Goal: Task Accomplishment & Management: Manage account settings

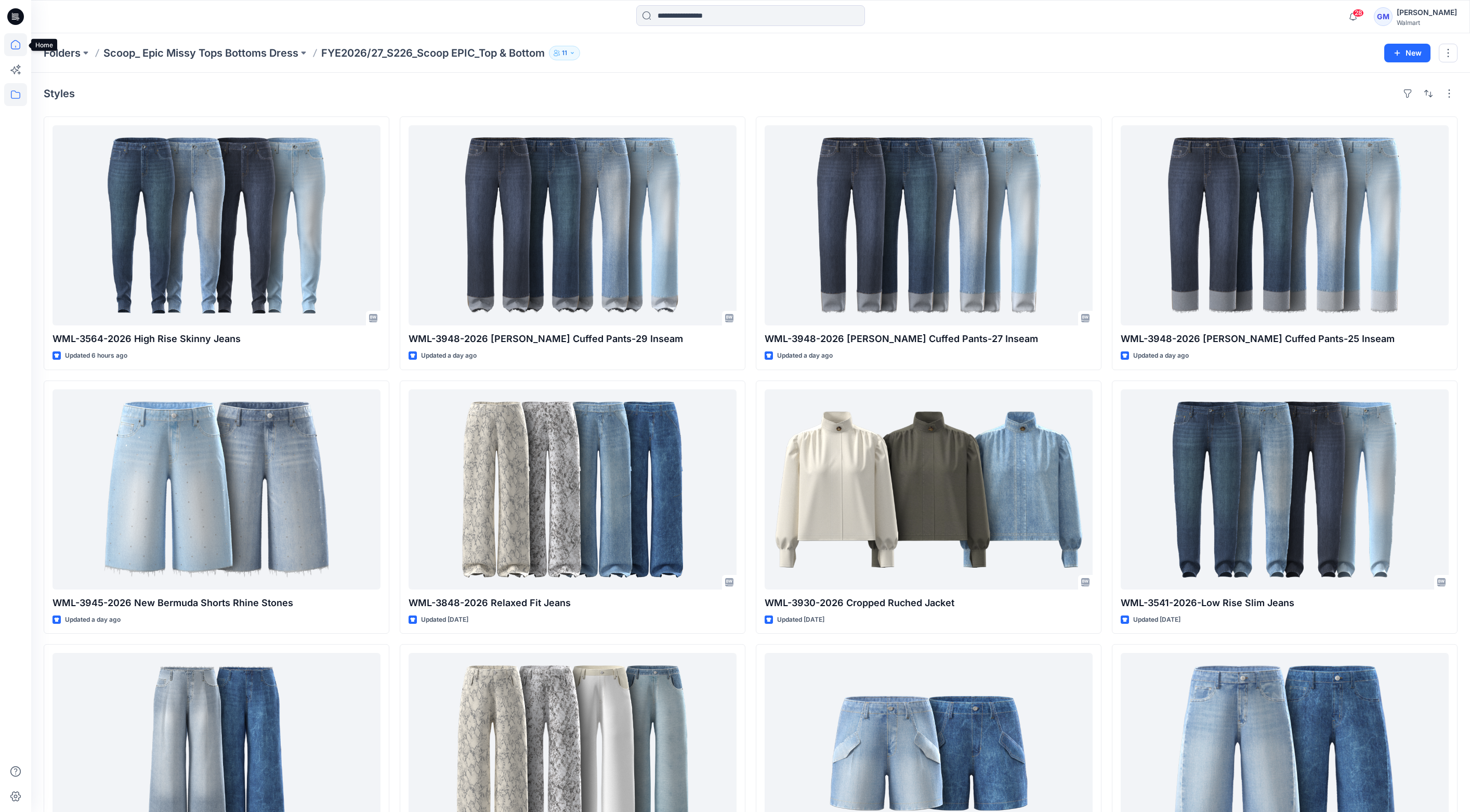
click at [20, 48] on icon at bounding box center [16, 44] width 23 height 23
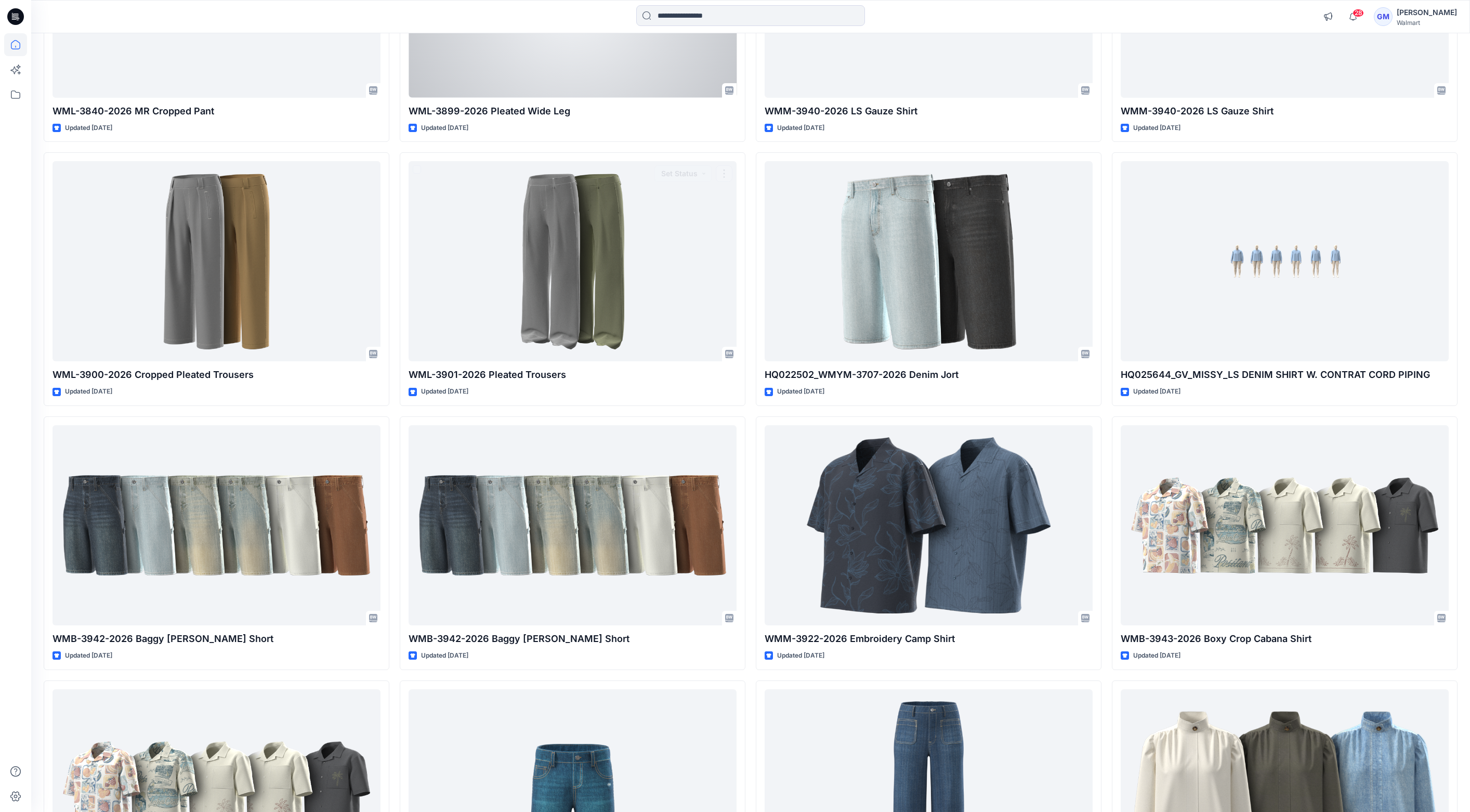
scroll to position [4853, 0]
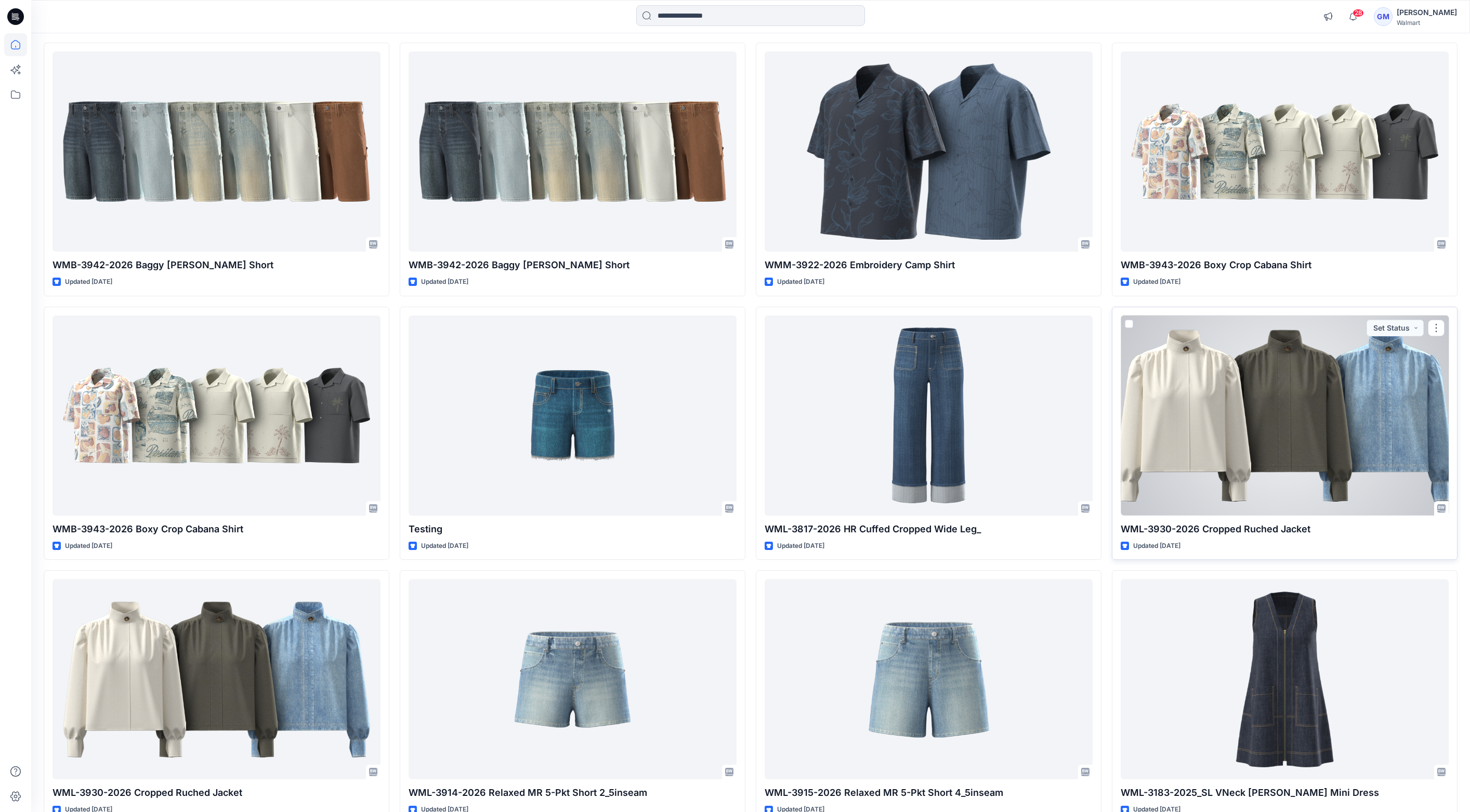
click at [1169, 392] on div at bounding box center [1284, 415] width 328 height 200
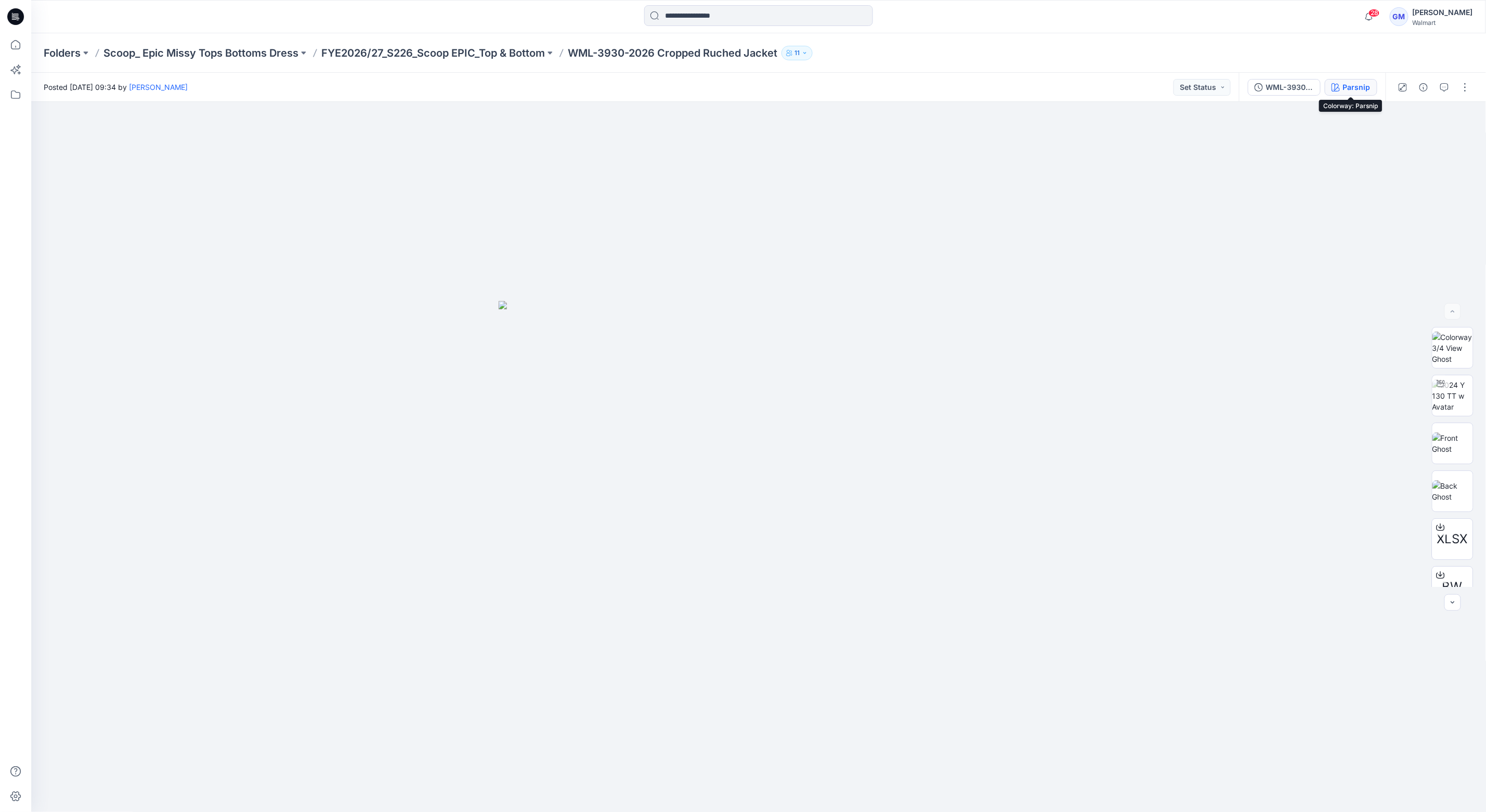
click at [1359, 87] on div "Parsnip" at bounding box center [1356, 87] width 27 height 11
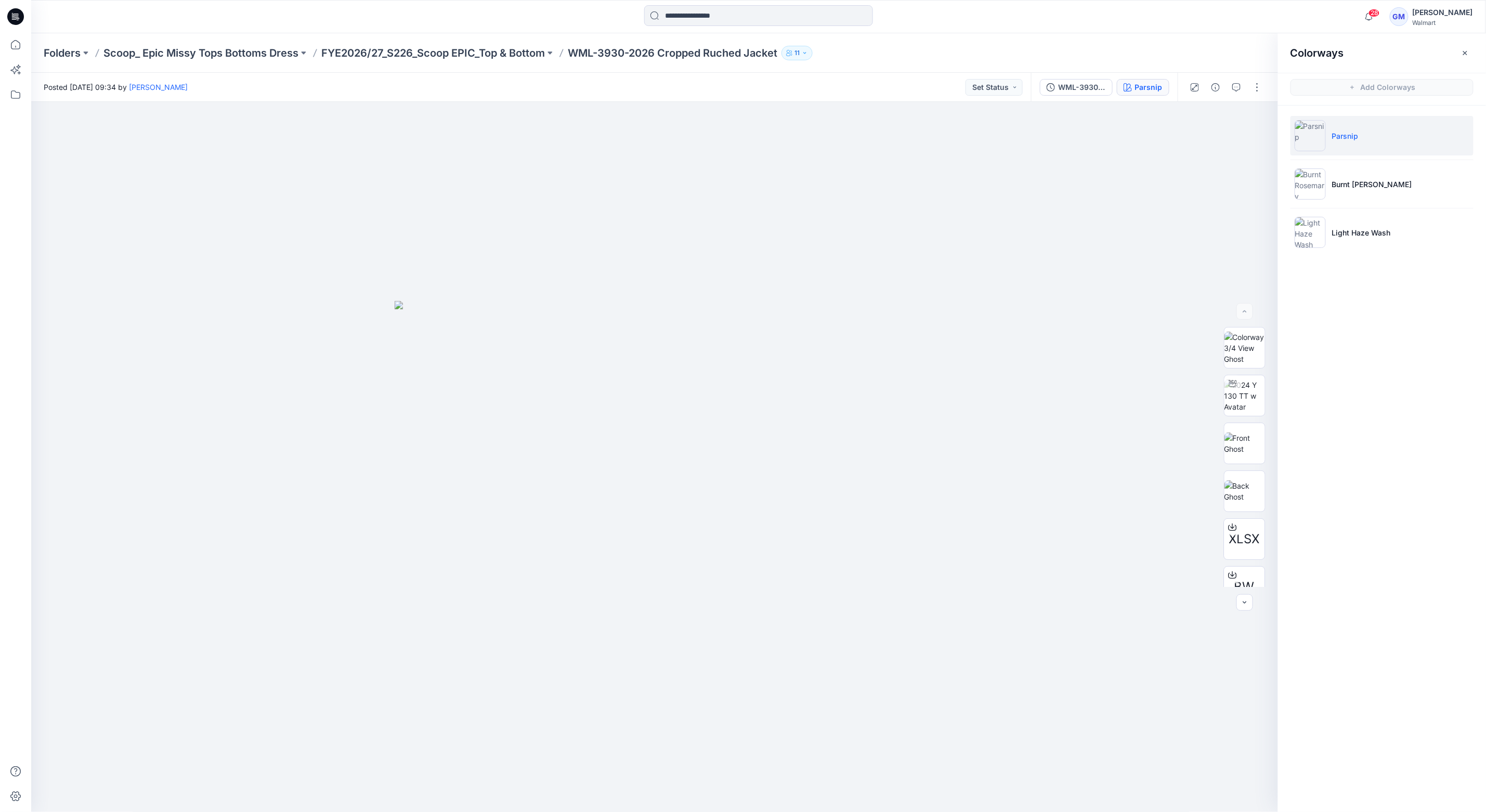
click at [1408, 563] on div "Colorways Add Colorways Parsnip Burnt Rosemary Light Haze Wash" at bounding box center [1382, 423] width 208 height 779
drag, startPoint x: 959, startPoint y: 509, endPoint x: 1042, endPoint y: 477, distance: 89.0
click at [959, 509] on div at bounding box center [655, 457] width 1247 height 711
click at [1248, 403] on img at bounding box center [1245, 396] width 41 height 33
click at [677, 569] on div at bounding box center [655, 457] width 1247 height 710
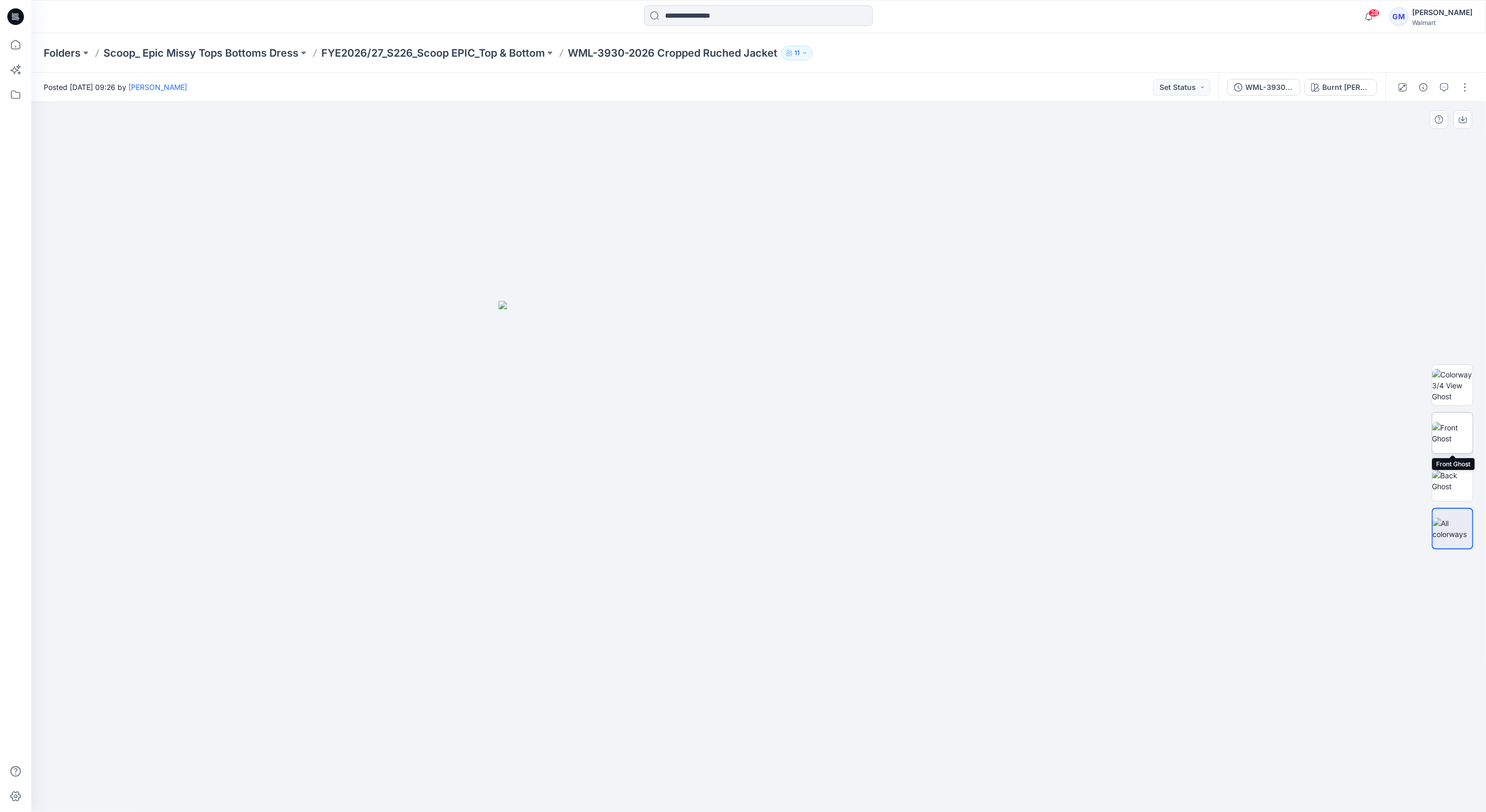
click at [1446, 434] on img at bounding box center [1452, 432] width 41 height 21
click at [1452, 482] on img at bounding box center [1452, 480] width 41 height 21
click at [1454, 438] on img at bounding box center [1452, 432] width 41 height 21
click at [1456, 384] on img at bounding box center [1452, 386] width 41 height 33
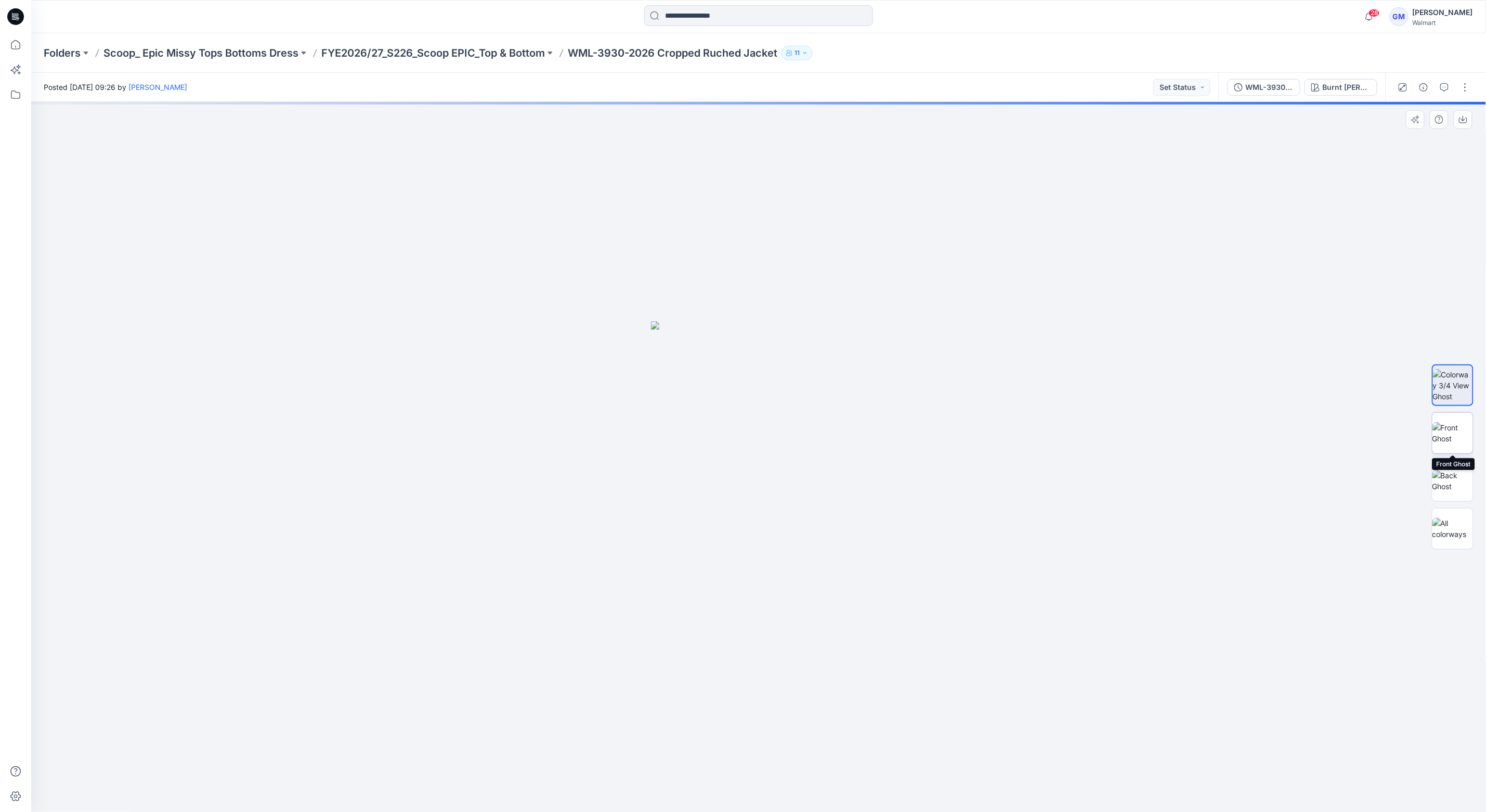
click at [1453, 432] on img at bounding box center [1452, 432] width 41 height 21
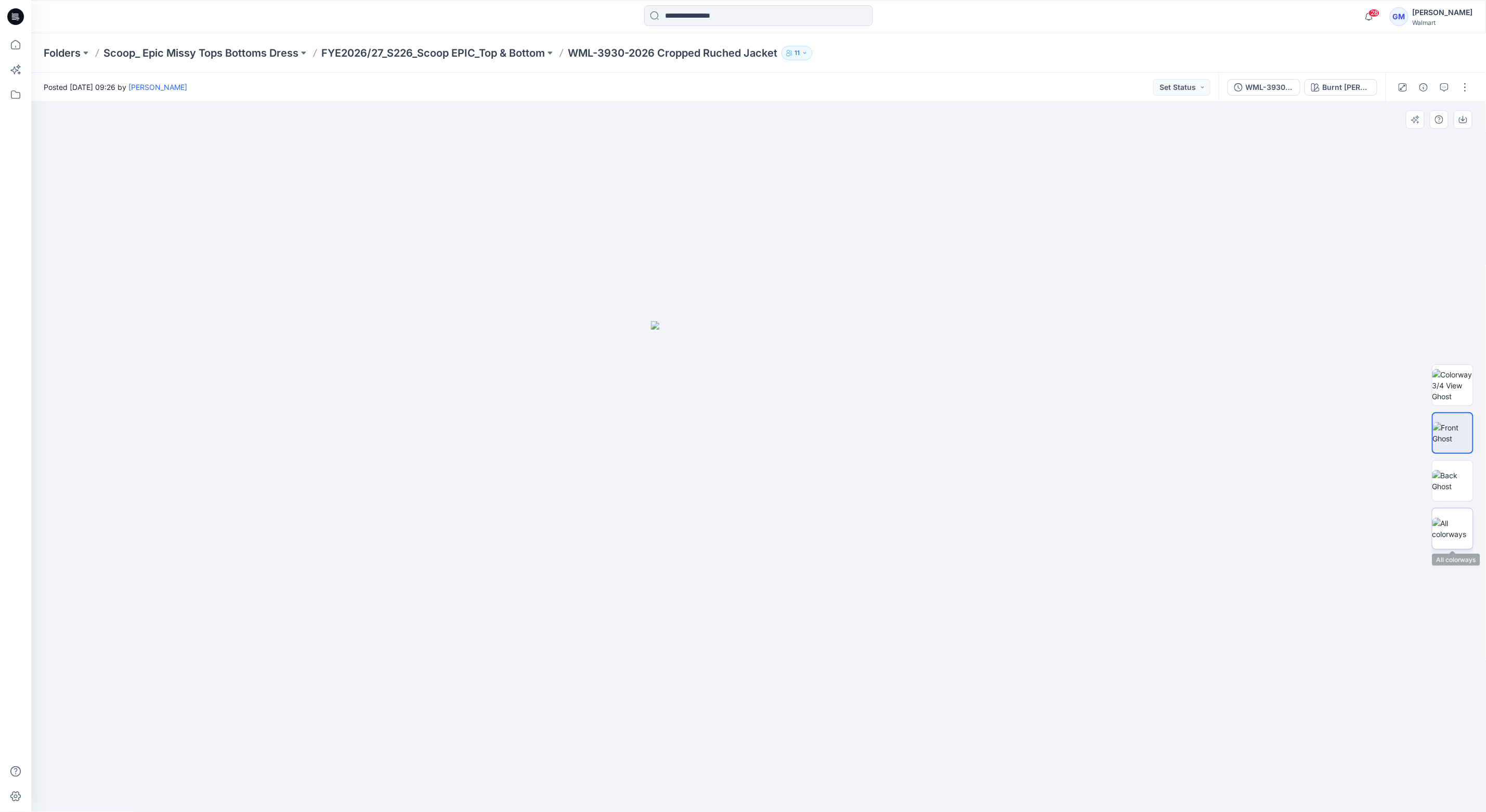
click at [1460, 540] on img at bounding box center [1452, 528] width 41 height 21
click at [1425, 91] on button "button" at bounding box center [1423, 87] width 16 height 16
click at [1458, 407] on img at bounding box center [1452, 409] width 41 height 33
drag, startPoint x: 894, startPoint y: 788, endPoint x: 309, endPoint y: 765, distance: 585.5
click at [309, 765] on div at bounding box center [758, 457] width 1455 height 710
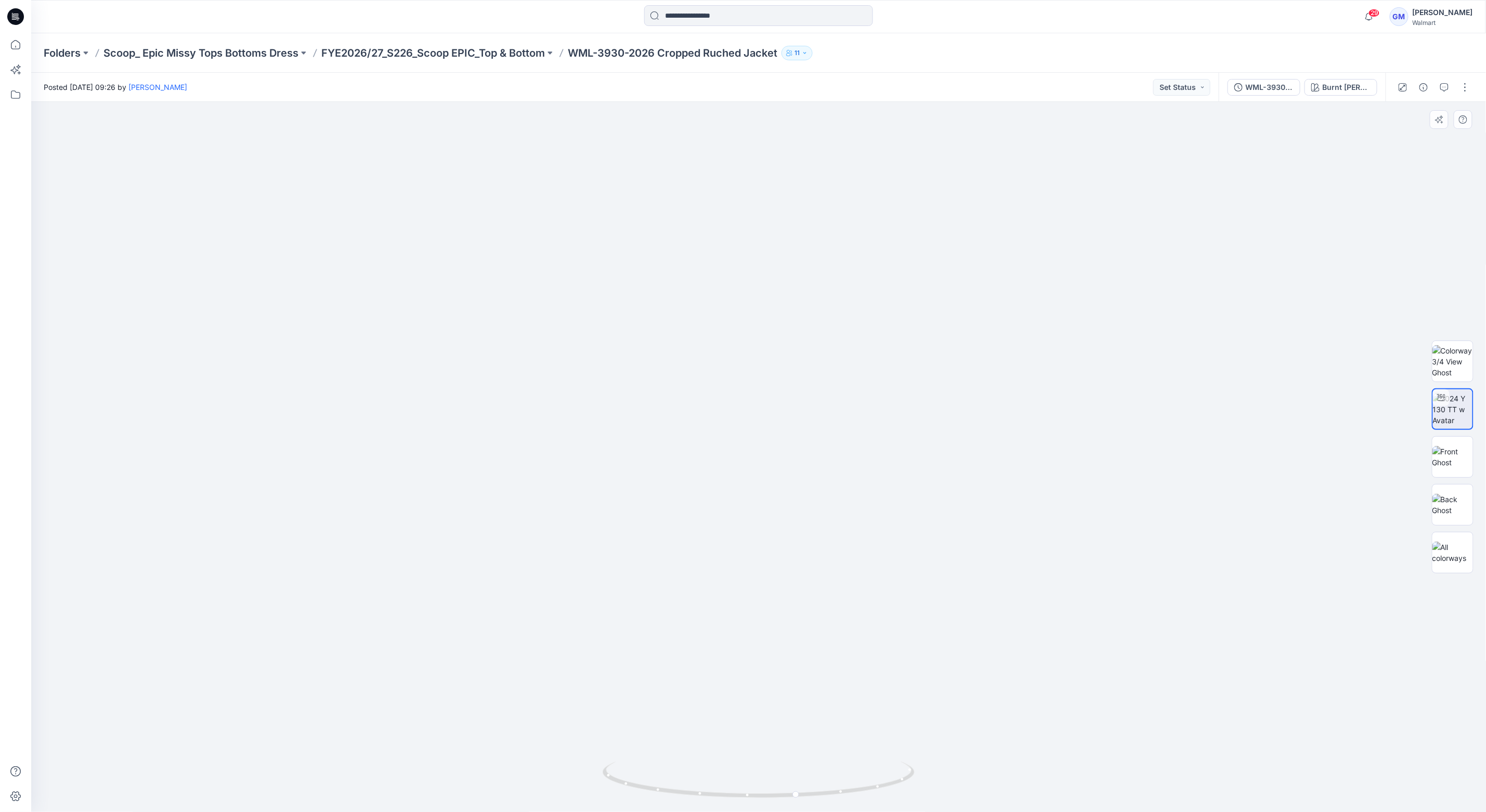
click at [623, 438] on img at bounding box center [758, 254] width 1521 height 1115
click at [1447, 451] on img at bounding box center [1452, 456] width 41 height 21
drag, startPoint x: 668, startPoint y: 519, endPoint x: 1068, endPoint y: 490, distance: 401.0
click at [668, 519] on img at bounding box center [758, 566] width 215 height 491
click at [1445, 415] on img at bounding box center [1452, 409] width 41 height 33
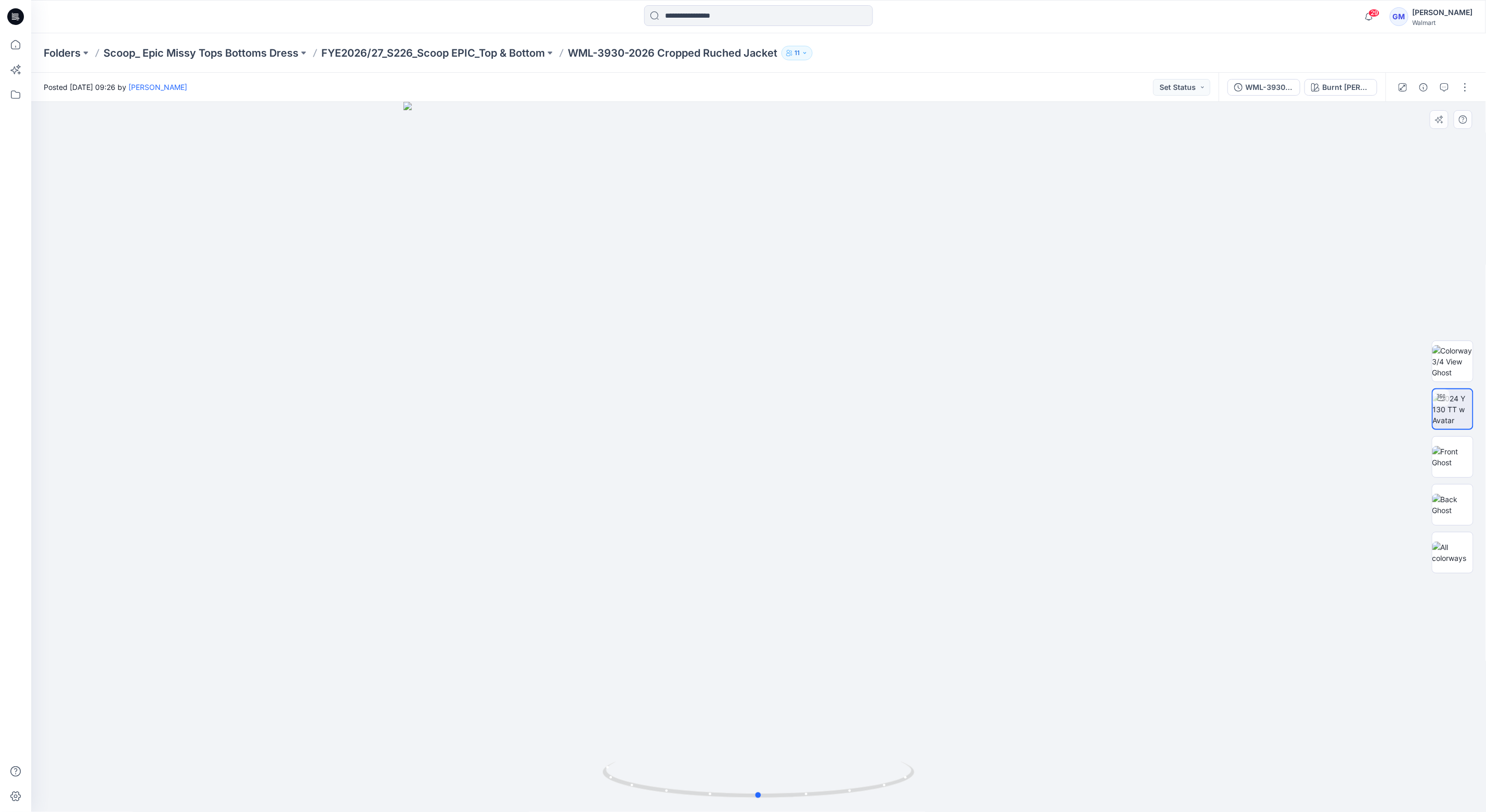
click at [48, 687] on div at bounding box center [758, 457] width 1455 height 710
click at [1456, 358] on img at bounding box center [1452, 361] width 41 height 33
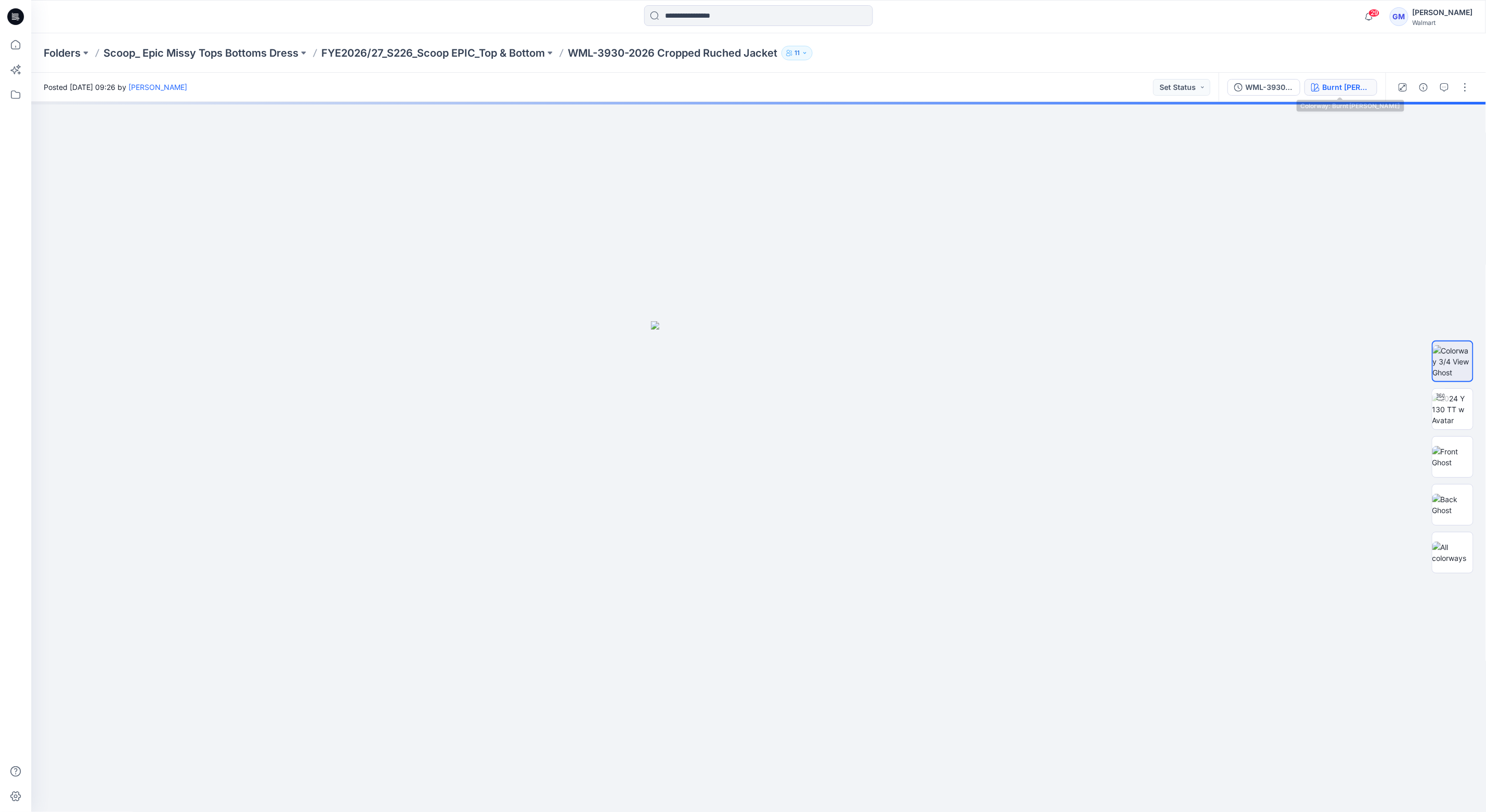
click at [1352, 84] on div "Burnt [PERSON_NAME]" at bounding box center [1346, 87] width 48 height 11
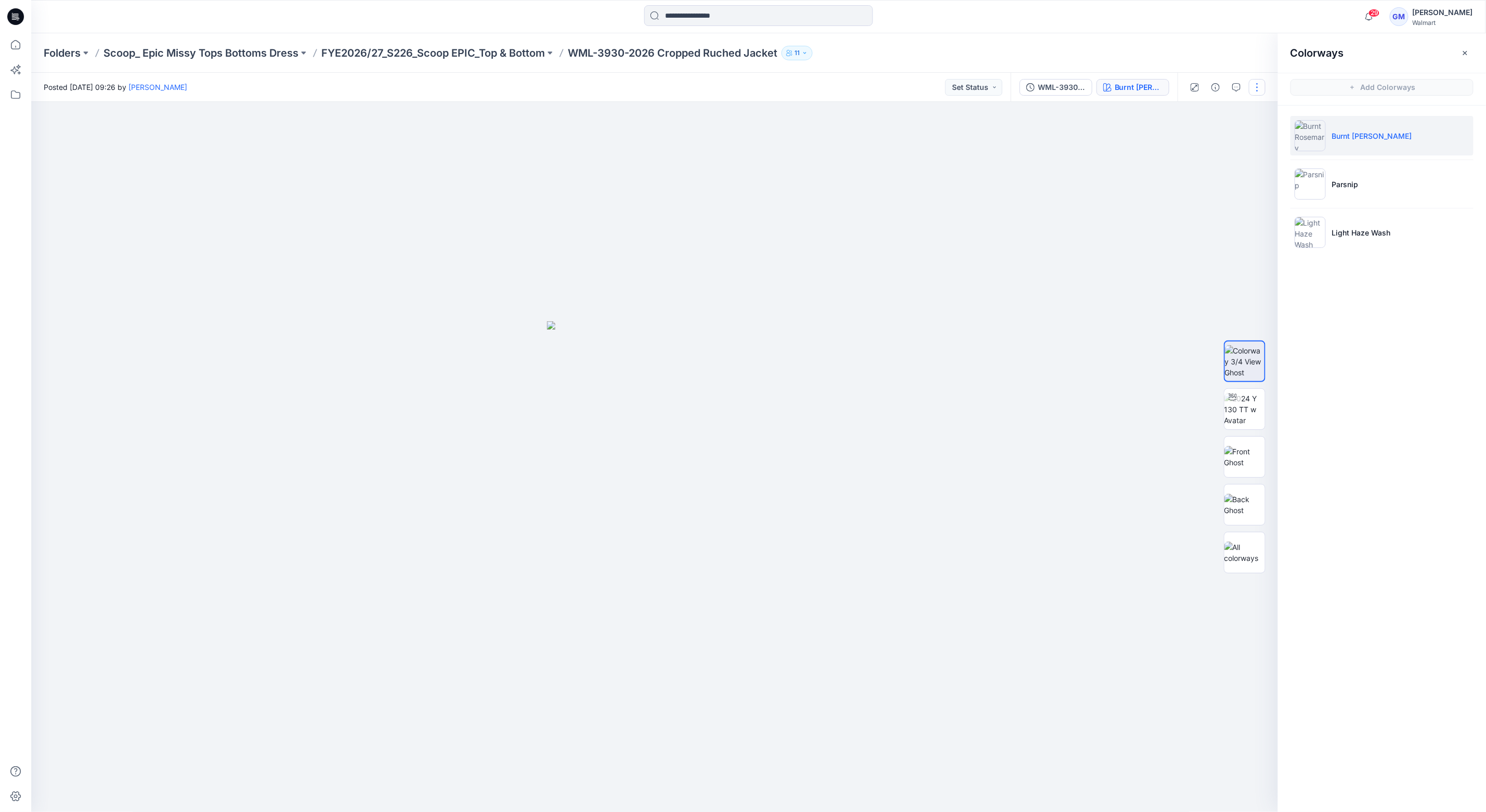
click at [1253, 93] on button "button" at bounding box center [1257, 87] width 16 height 16
click at [1201, 138] on button "Edit" at bounding box center [1213, 141] width 96 height 19
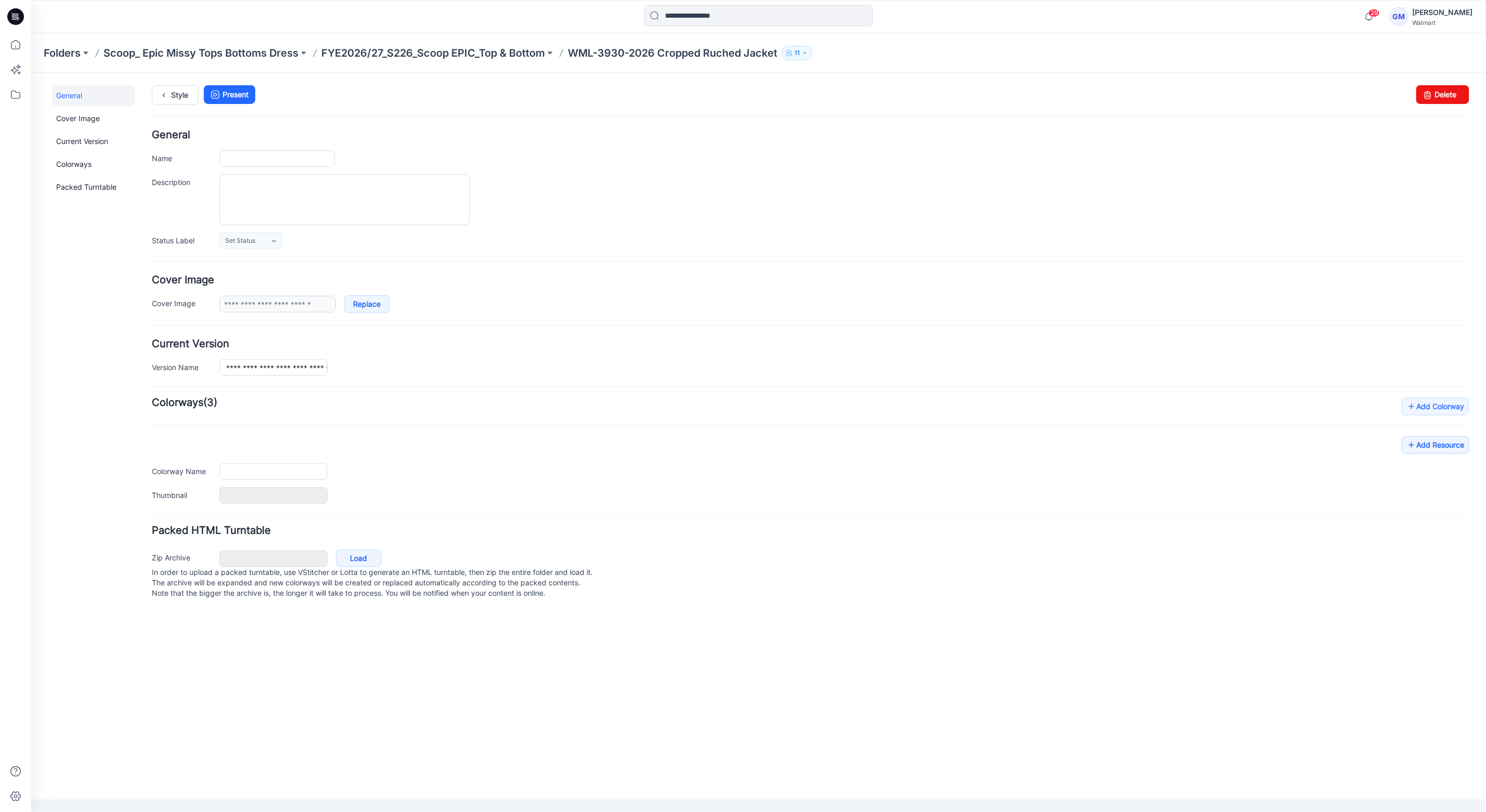
type input "**********"
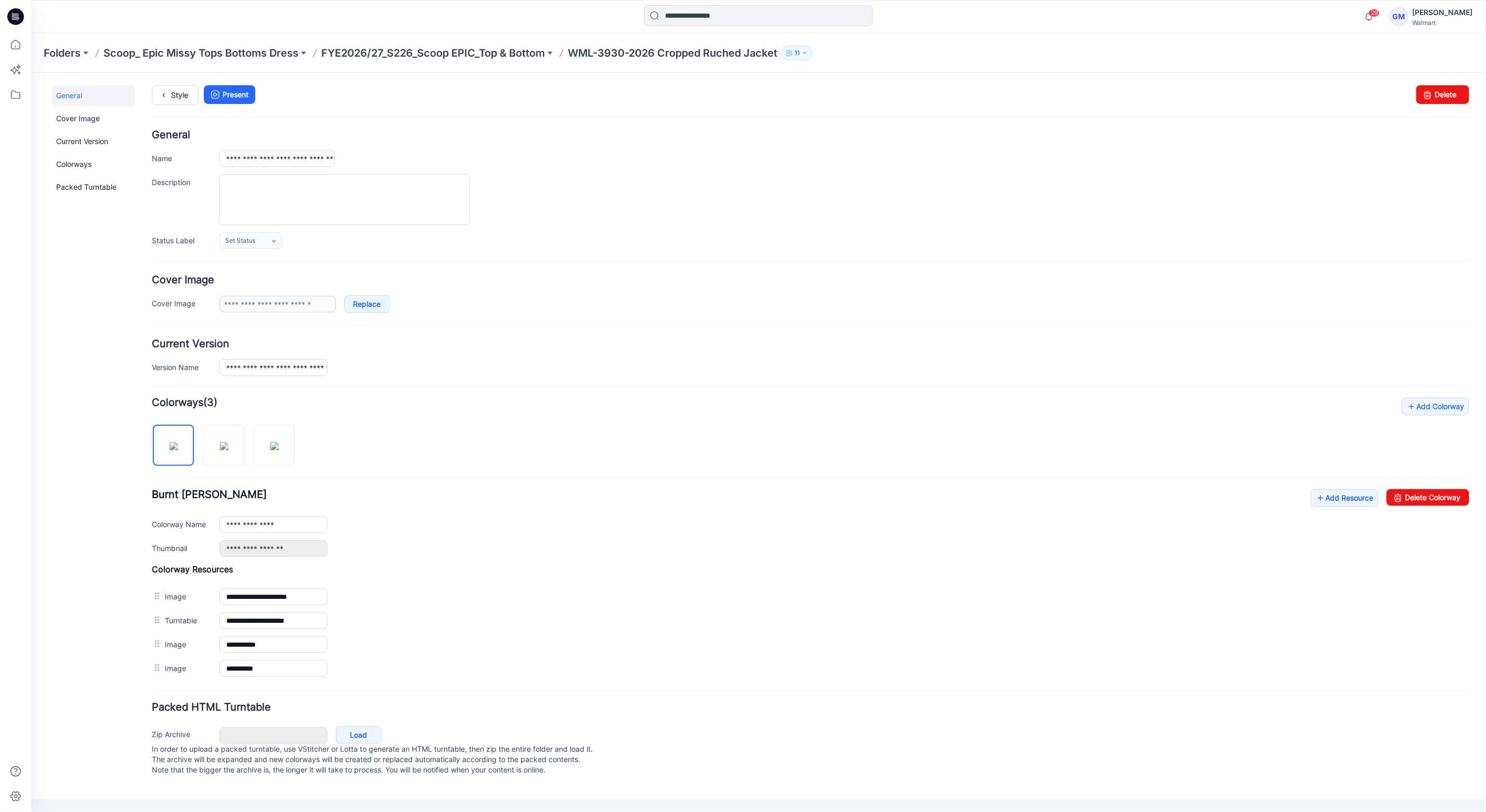
click at [44, 565] on div "**********" at bounding box center [752, 431] width 1442 height 717
drag, startPoint x: 285, startPoint y: 443, endPoint x: 676, endPoint y: 463, distance: 391.5
click at [278, 443] on img at bounding box center [273, 445] width 8 height 8
click at [1410, 500] on link "Delete Colorway" at bounding box center [1428, 497] width 83 height 16
drag, startPoint x: 87, startPoint y: 409, endPoint x: 118, endPoint y: 409, distance: 31.0
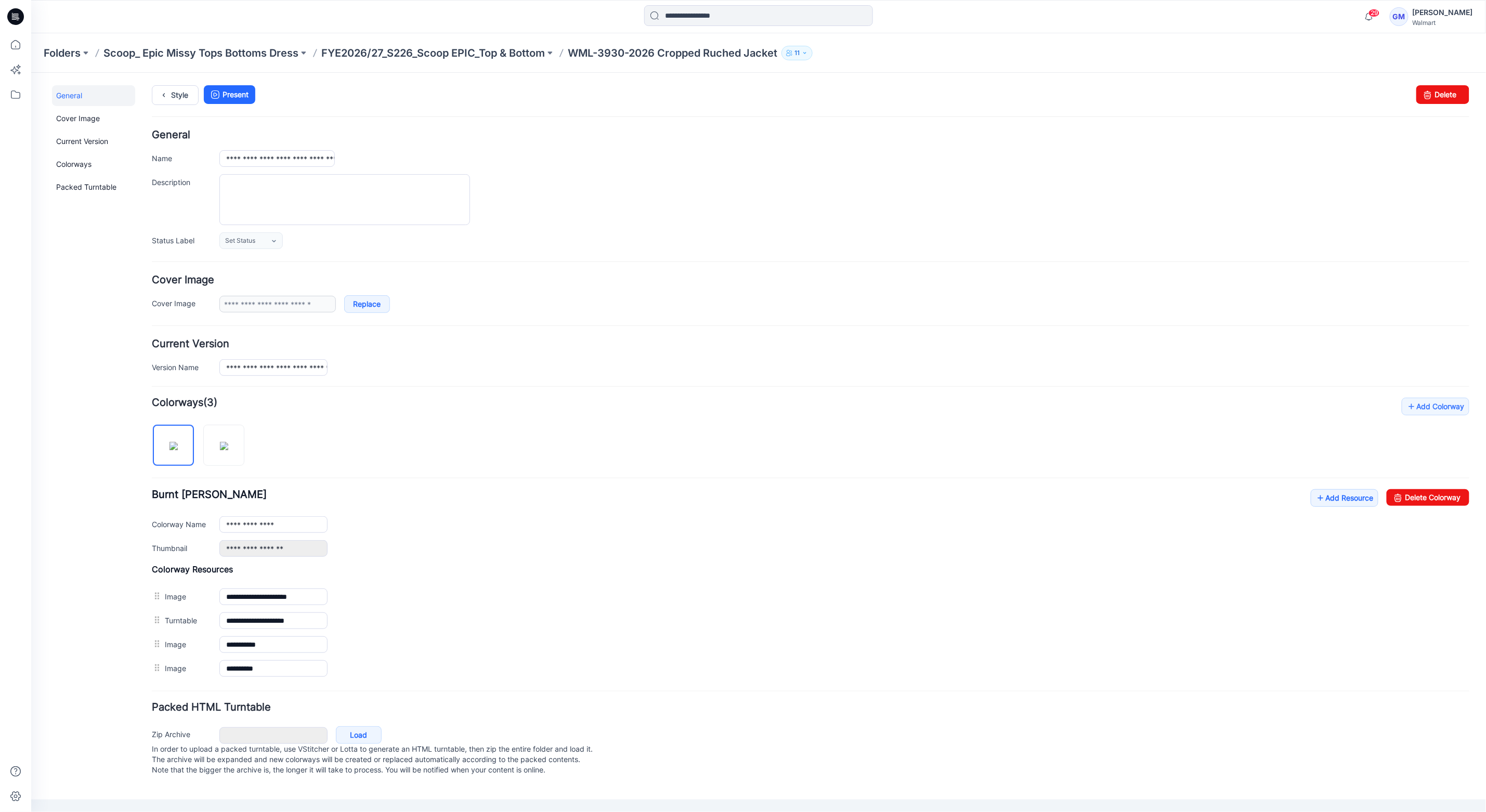
click at [87, 409] on div "General Cover Image Current Version Colorways Packed Turntable" at bounding box center [93, 436] width 83 height 704
click at [219, 449] on img at bounding box center [223, 445] width 8 height 8
click at [1408, 505] on link "Delete Colorway" at bounding box center [1428, 497] width 83 height 16
type input "**********"
click at [178, 98] on link "Style" at bounding box center [174, 94] width 47 height 20
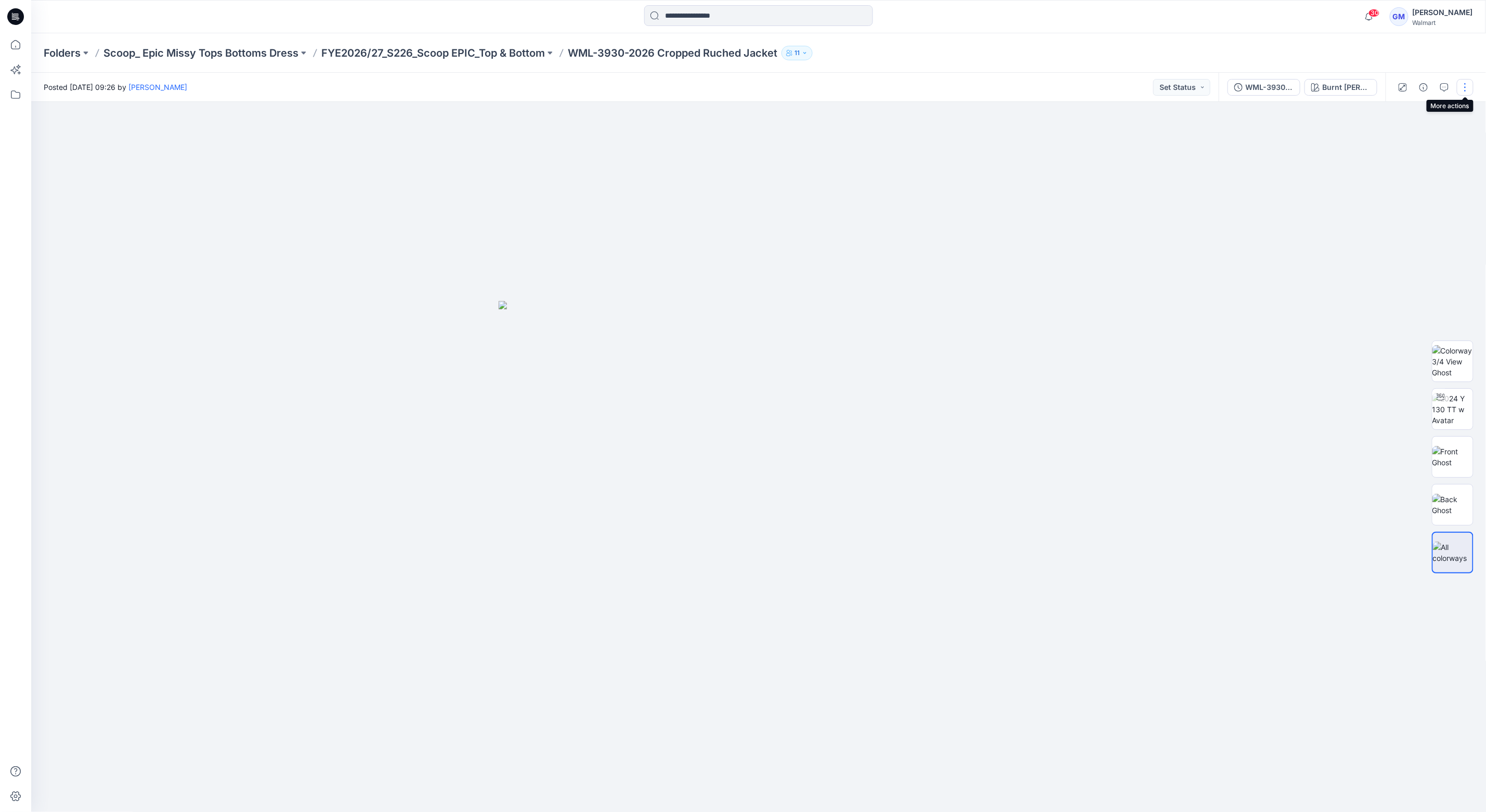
click at [1469, 83] on button "button" at bounding box center [1465, 87] width 16 height 16
click at [1393, 144] on p "Edit" at bounding box center [1399, 141] width 13 height 11
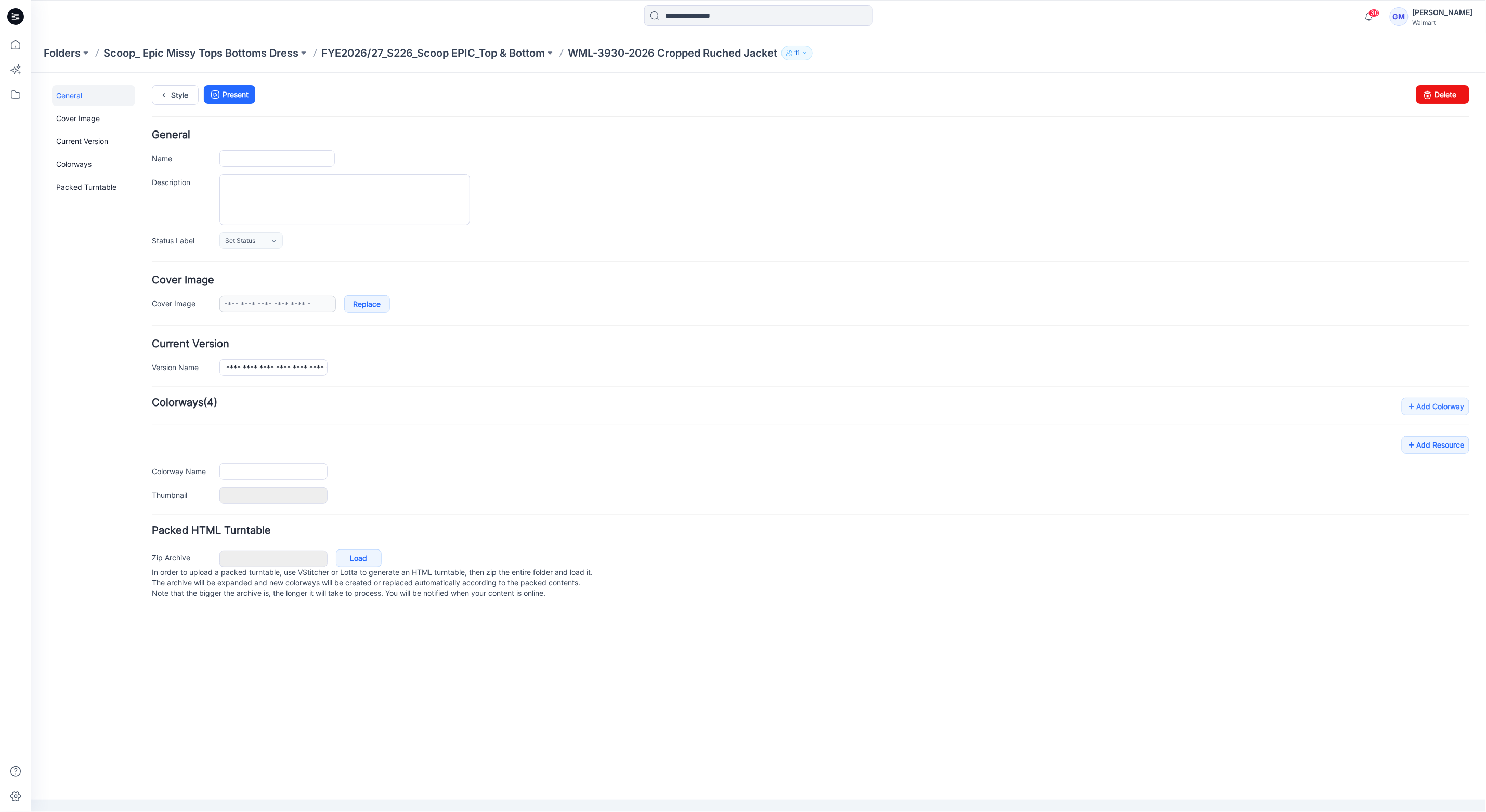
type input "**********"
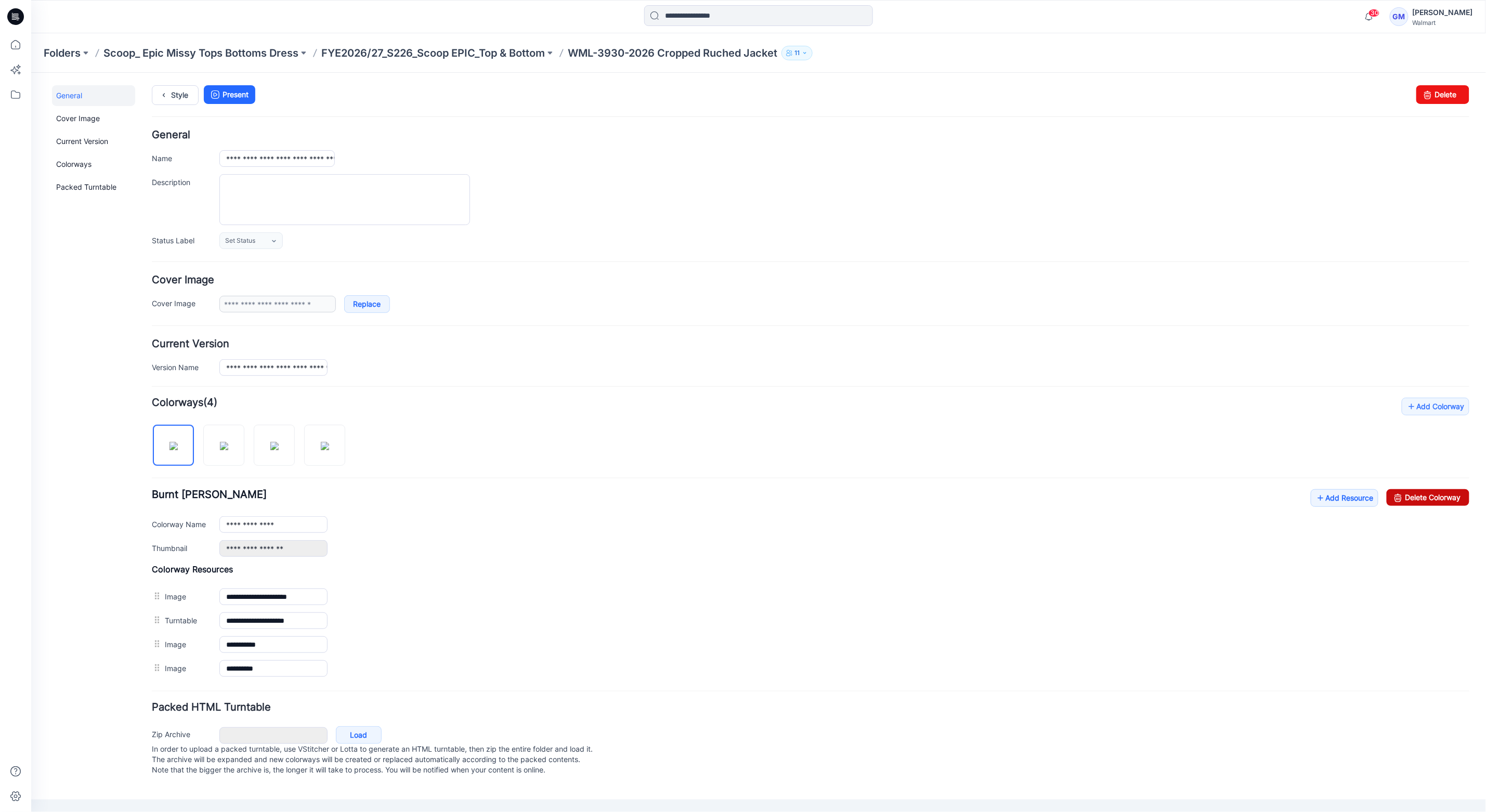
click at [1398, 500] on icon at bounding box center [1398, 497] width 15 height 16
click at [306, 520] on input "**********" at bounding box center [273, 524] width 108 height 16
type input "**********"
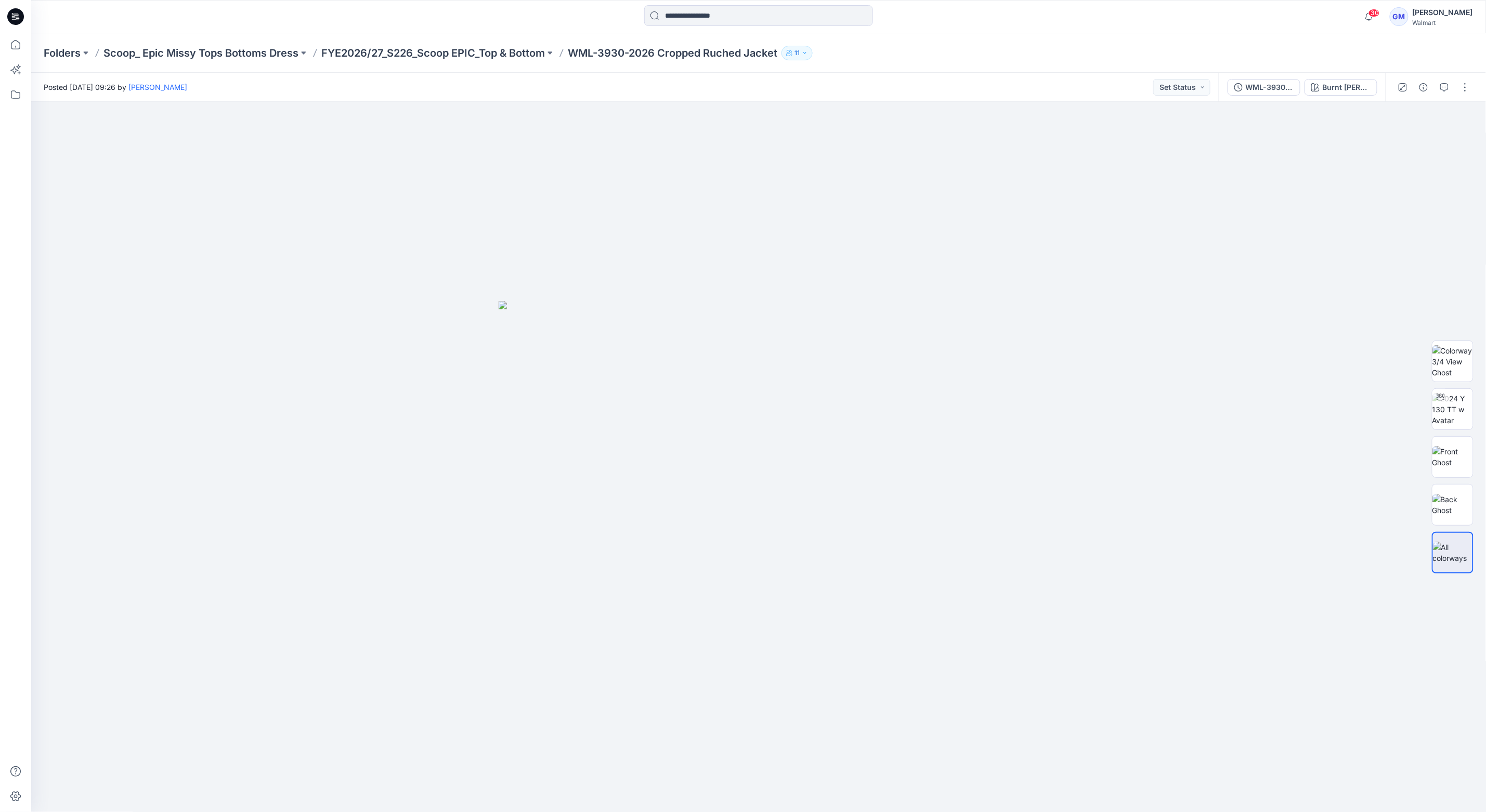
click at [16, 427] on div at bounding box center [16, 423] width 23 height 779
click at [965, 70] on div "Folders Scoop_ Epic Missy Tops Bottoms Dress FYE2026/27_S226_Scoop EPIC_Top & B…" at bounding box center [758, 53] width 1455 height 39
click at [1288, 87] on div "WML-3930-2026_Rev1_Cropped Jacket_Full Colorway" at bounding box center [1269, 87] width 48 height 11
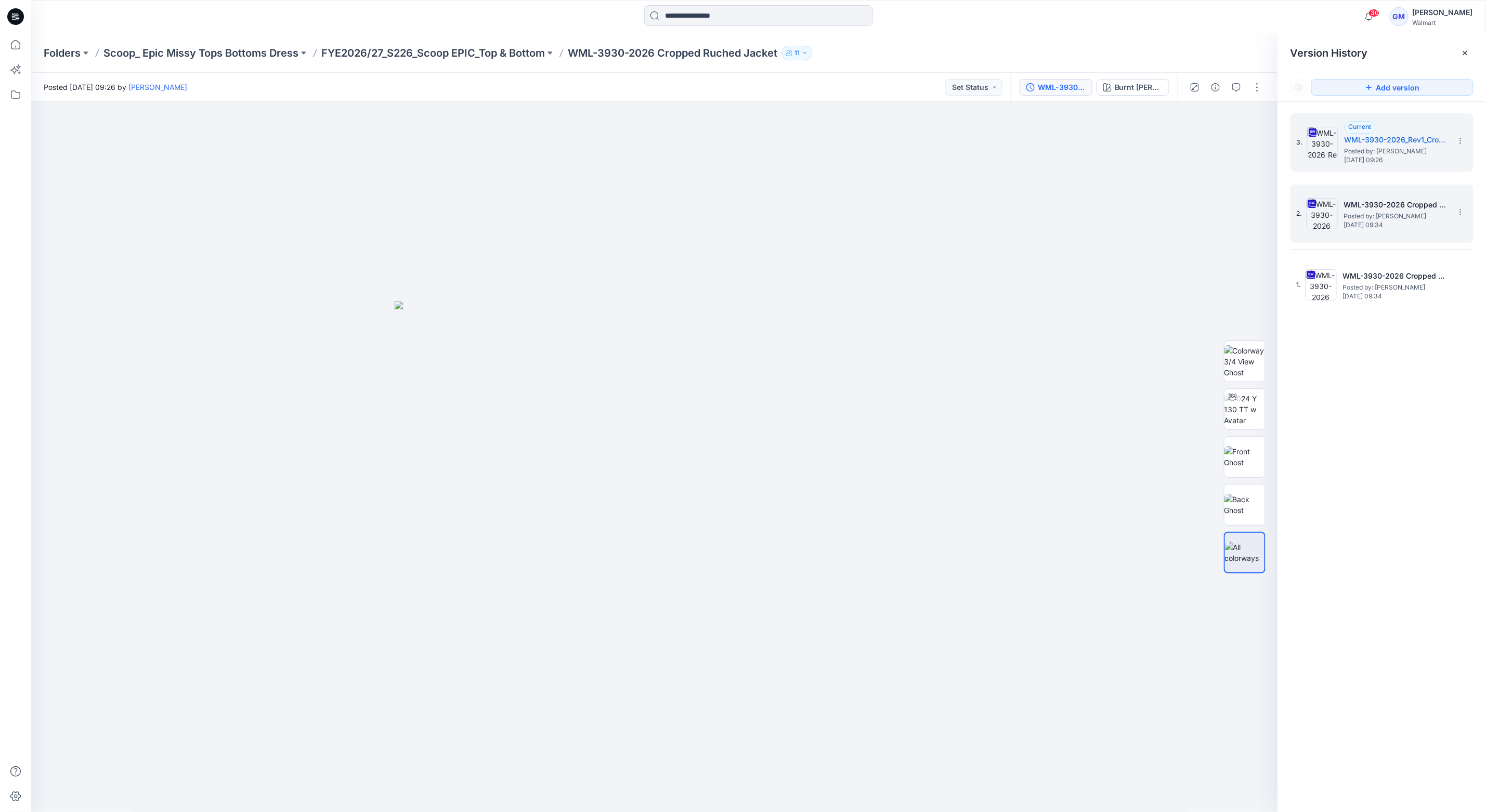
click at [1361, 228] on span "[DATE] 09:34" at bounding box center [1396, 225] width 104 height 7
click at [1383, 156] on span "Friday, August 22, 2025 09:26" at bounding box center [1396, 160] width 104 height 7
click at [1261, 92] on button "button" at bounding box center [1257, 87] width 16 height 16
click at [1211, 141] on button "Edit" at bounding box center [1213, 141] width 96 height 19
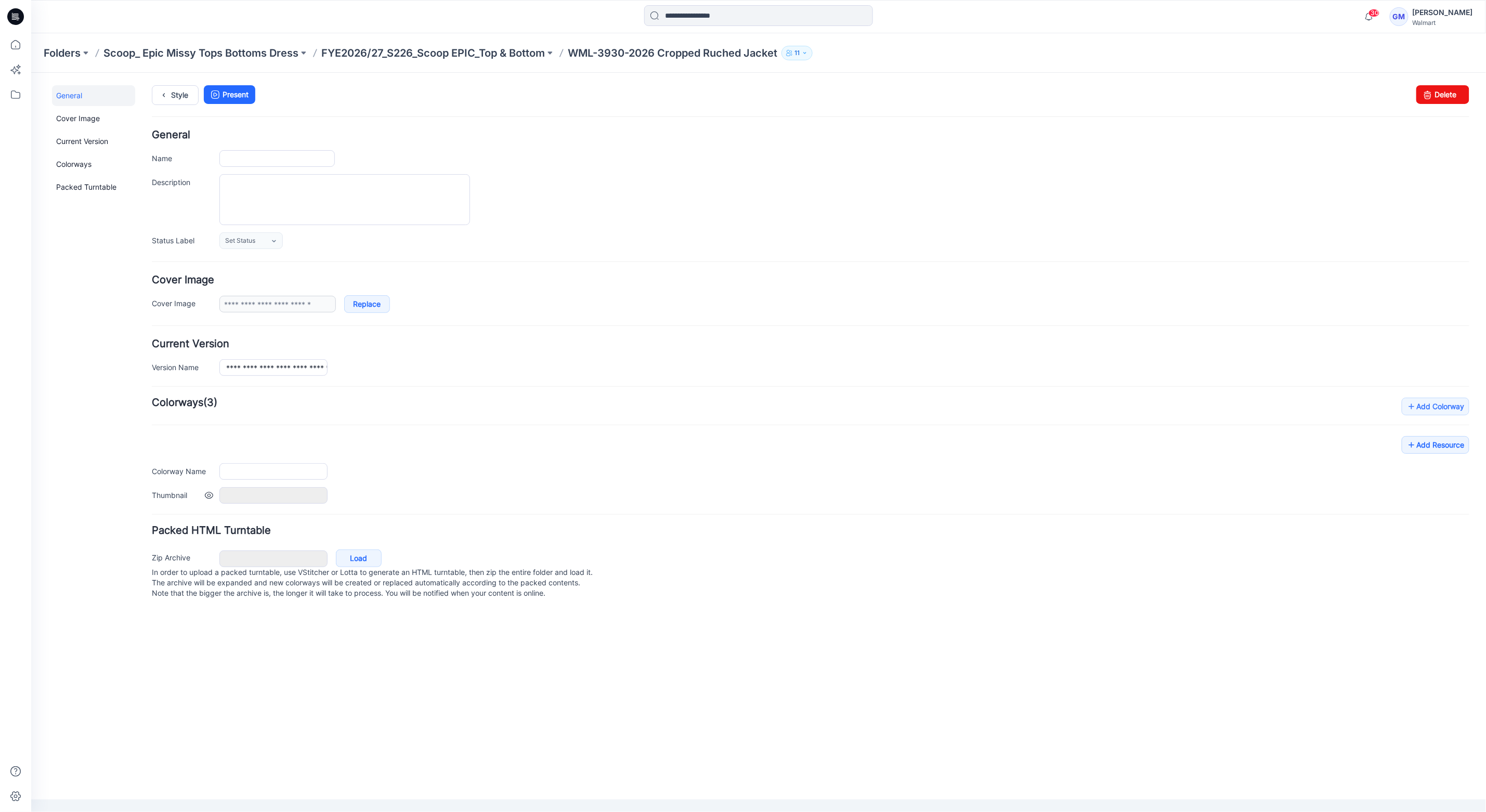
type input "**********"
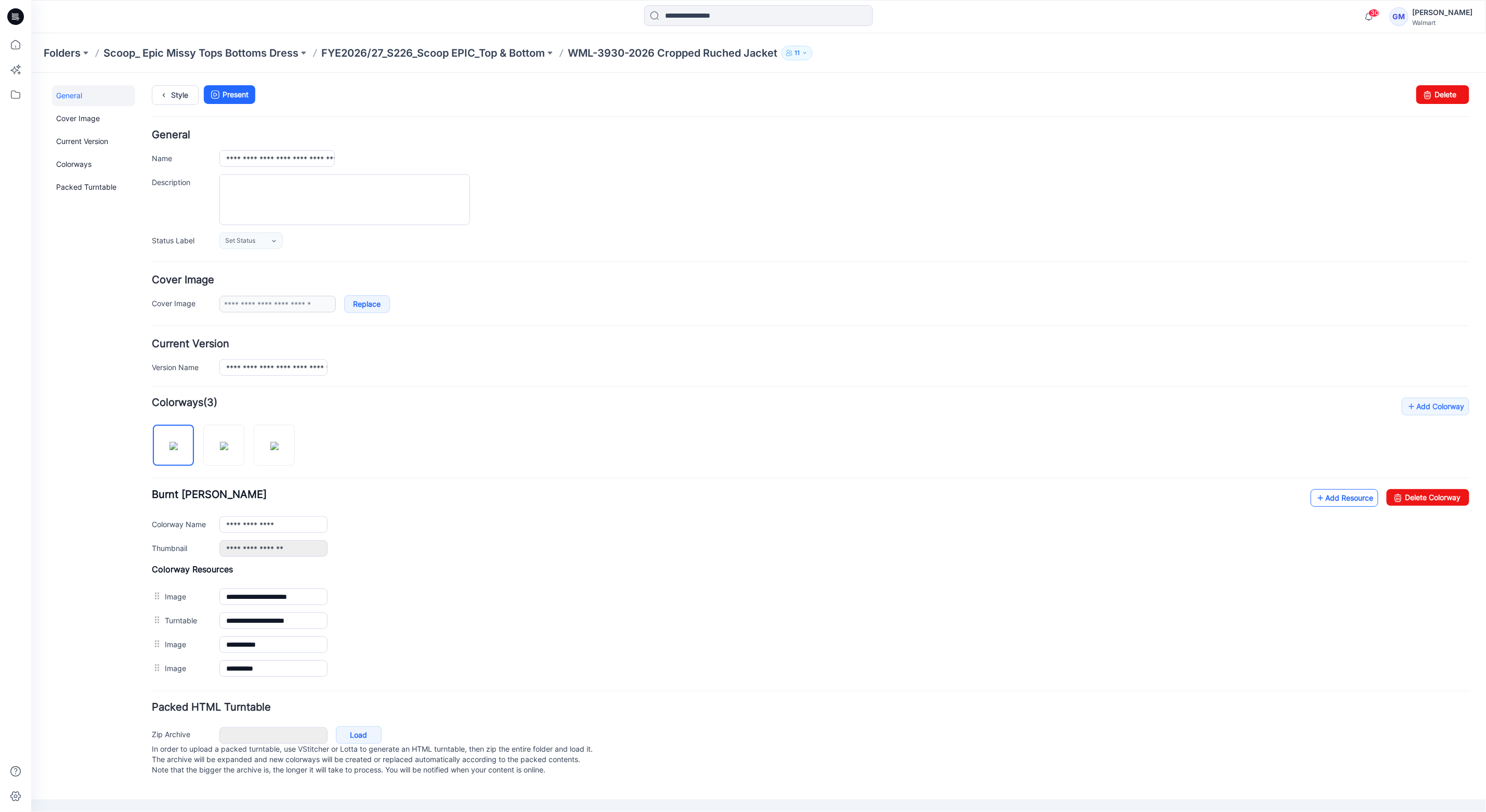
click at [1345, 500] on link "Add Resource" at bounding box center [1343, 497] width 67 height 18
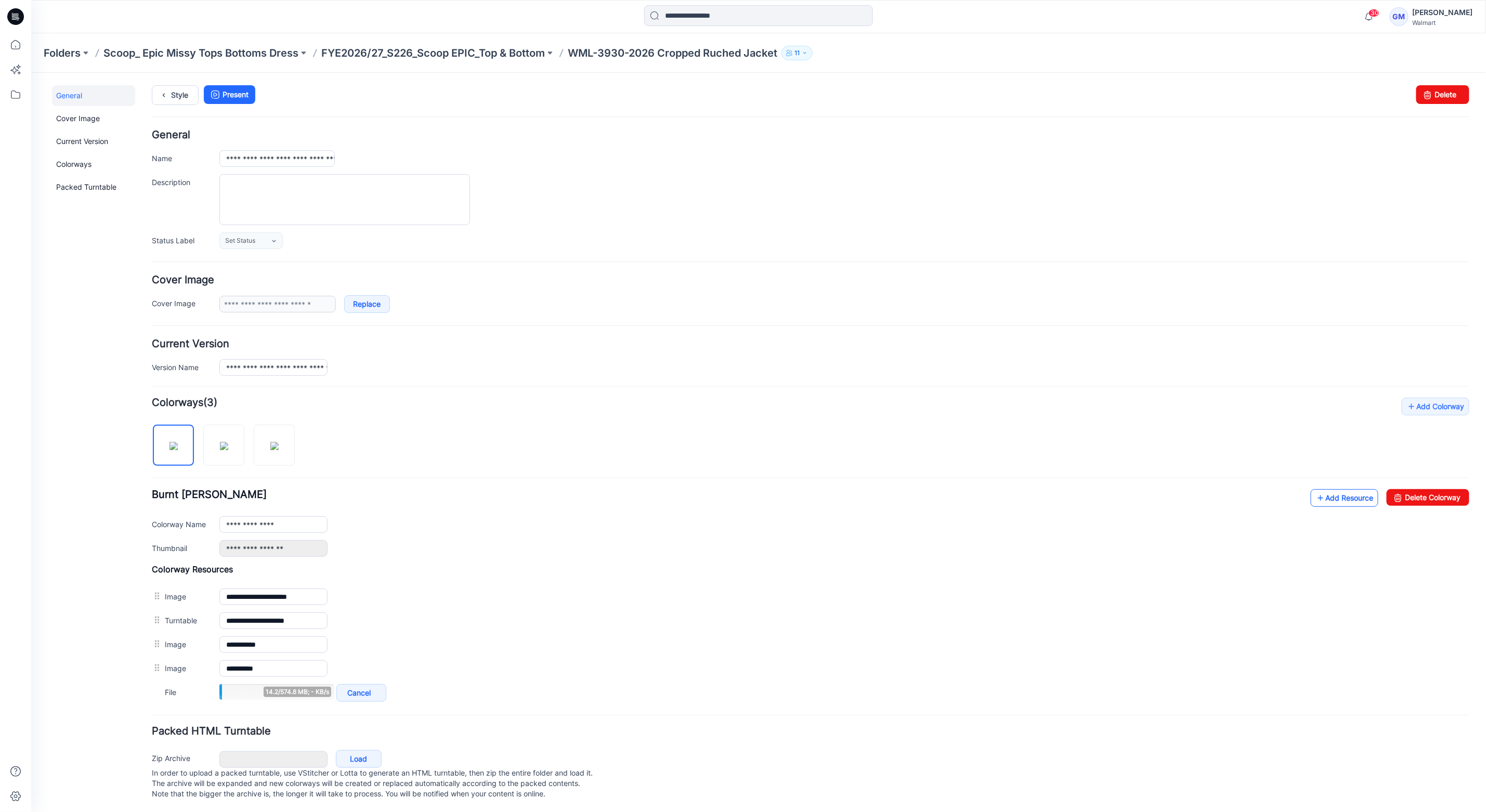
click at [1339, 503] on link "Add Resource" at bounding box center [1343, 497] width 67 height 18
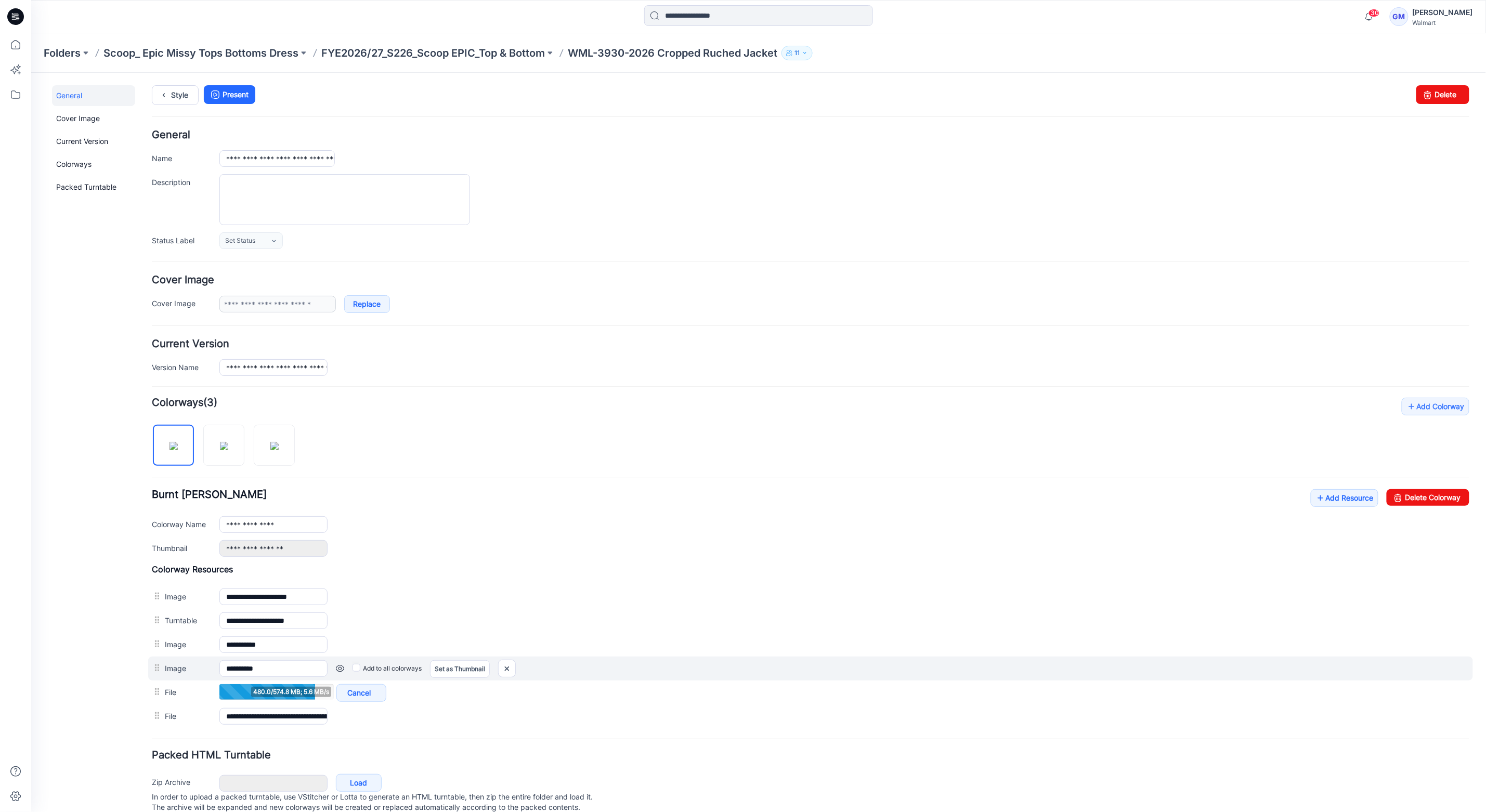
click at [1345, 680] on div "**********" at bounding box center [809, 668] width 1325 height 24
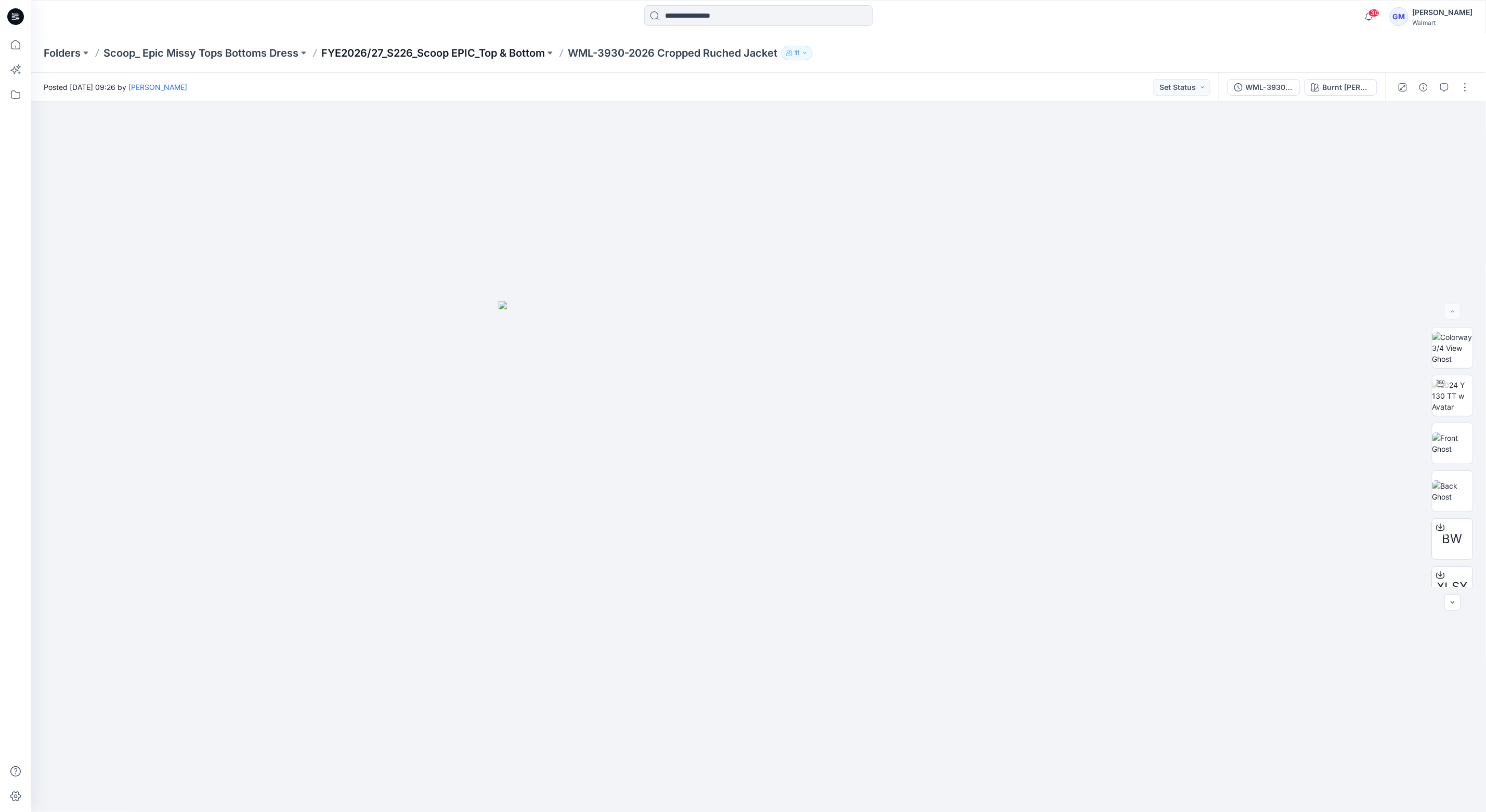
click at [478, 52] on p "FYE2026/27_S226_Scoop EPIC_Top & Bottom" at bounding box center [433, 53] width 224 height 15
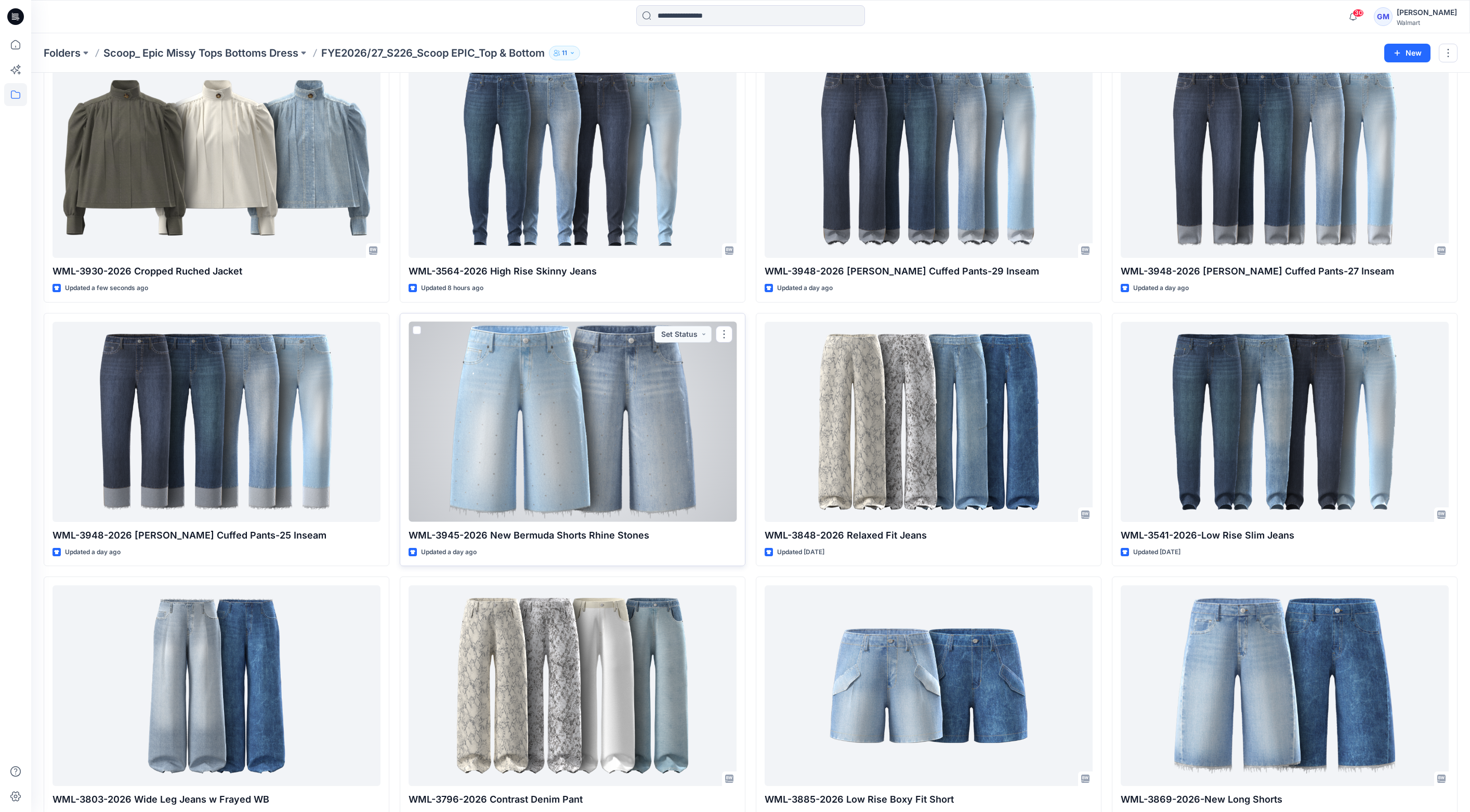
scroll to position [135, 0]
